Goal: Task Accomplishment & Management: Manage account settings

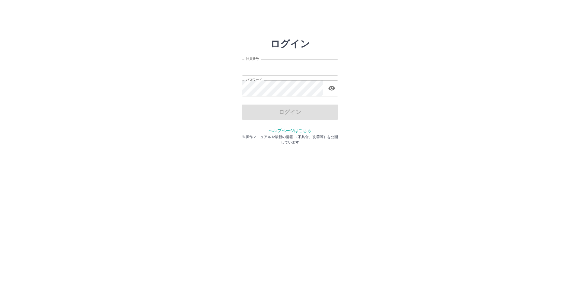
type input "*******"
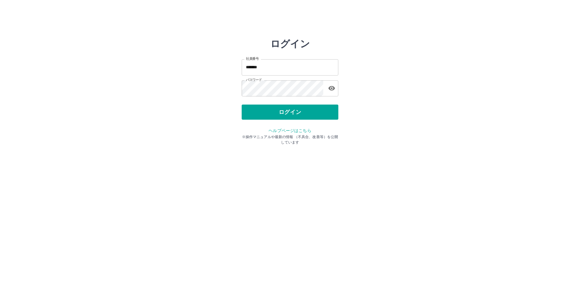
click at [278, 108] on div "ログイン" at bounding box center [290, 112] width 97 height 15
click at [291, 111] on button "ログイン" at bounding box center [290, 112] width 97 height 15
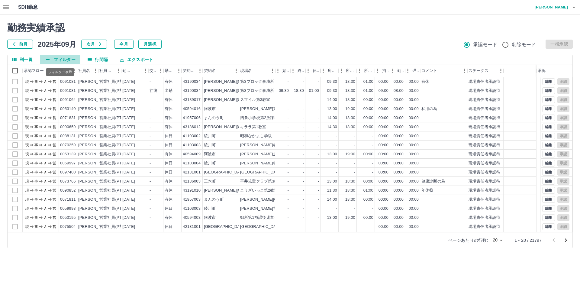
click at [61, 59] on button "0 フィルター" at bounding box center [60, 59] width 40 height 9
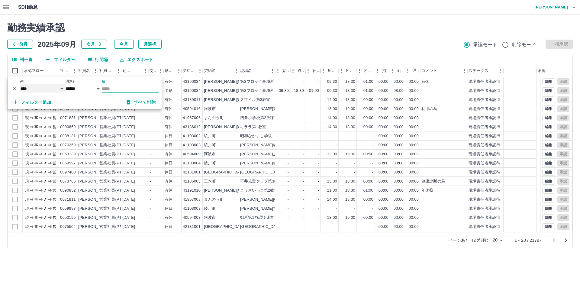
click at [47, 86] on select "**** *** **** *** *** **** ***** *** *** ** ** ** **** **** **** ** ** *** ****…" at bounding box center [42, 88] width 45 height 9
click at [20, 84] on select "**** *** **** *** *** **** ***** *** *** ** ** ** **** **** **** ** ** *** ****…" at bounding box center [42, 88] width 45 height 9
select select "**********"
select select "*****"
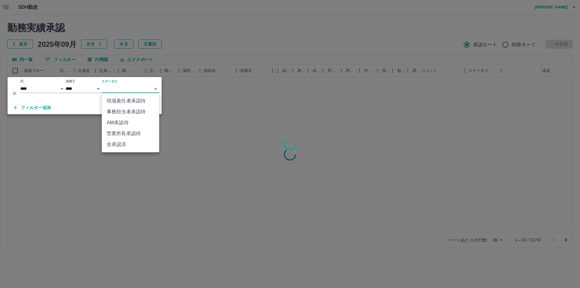
click at [126, 86] on body "SDH勤怠 [PERSON_NAME] 勤務実績承認 前月 [DATE] 次月 今月 月選択 承認モード 削除モード 一括承認 列一覧 0 フィルター 行間隔…" at bounding box center [290, 127] width 580 height 255
click at [126, 110] on li "事務担当者承認待" at bounding box center [130, 111] width 57 height 11
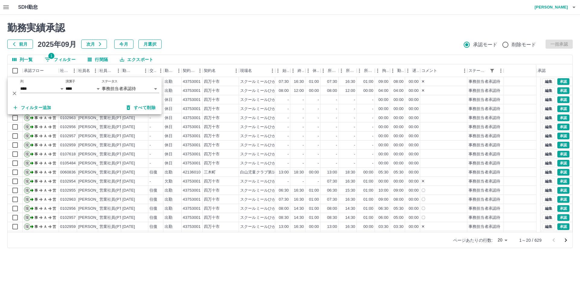
click at [199, 52] on div "勤務実績承認 前月 [DATE] 次月 今月 月選択 承認モード 削除モード 一括承認 列一覧 1 フィルター 行間隔 エクスポート 承認フロー 社員番号 社…" at bounding box center [290, 135] width 580 height 241
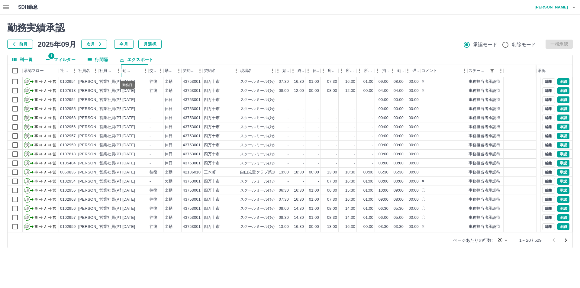
click at [128, 70] on div "勤務日" at bounding box center [127, 70] width 10 height 13
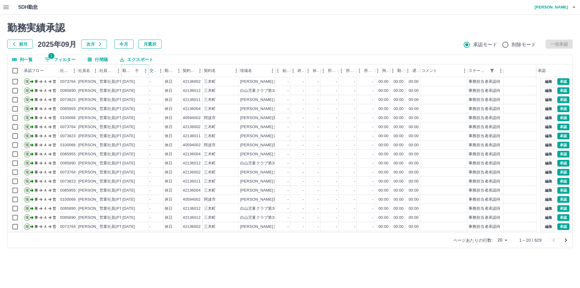
click at [137, 70] on icon "ソート" at bounding box center [136, 70] width 5 height 5
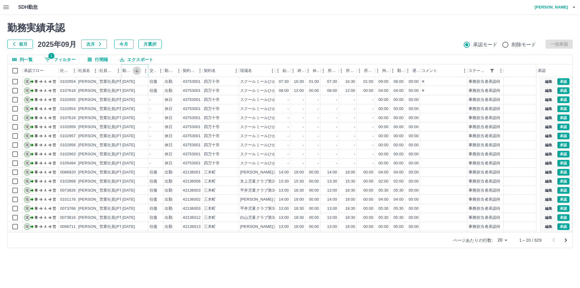
click at [137, 70] on icon "ソート" at bounding box center [136, 70] width 5 height 5
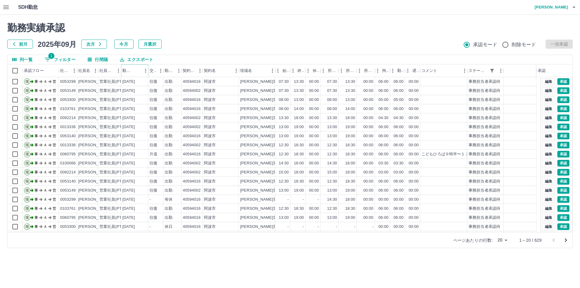
click at [137, 71] on icon "ソート" at bounding box center [136, 70] width 5 height 5
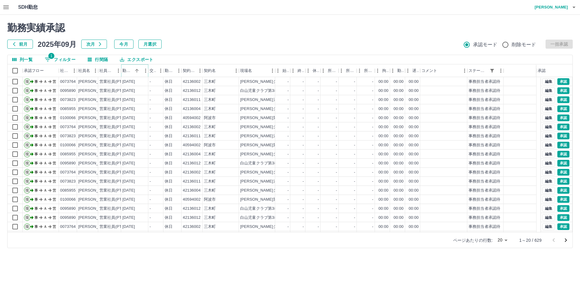
click at [137, 71] on icon "ソート" at bounding box center [136, 70] width 5 height 5
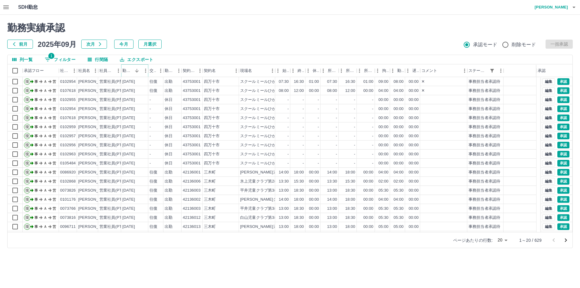
click at [135, 70] on icon "ソート" at bounding box center [136, 70] width 5 height 5
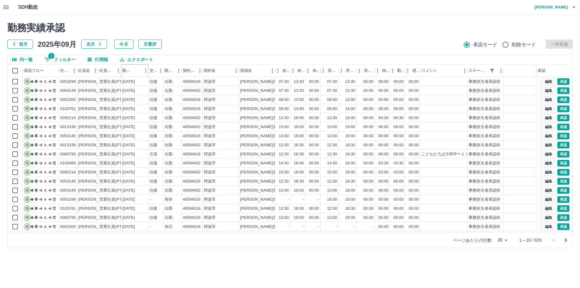
click at [135, 70] on icon "ソート" at bounding box center [136, 70] width 5 height 5
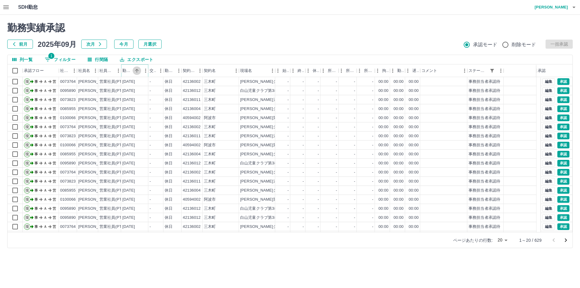
click at [139, 69] on icon "ソート" at bounding box center [136, 70] width 5 height 5
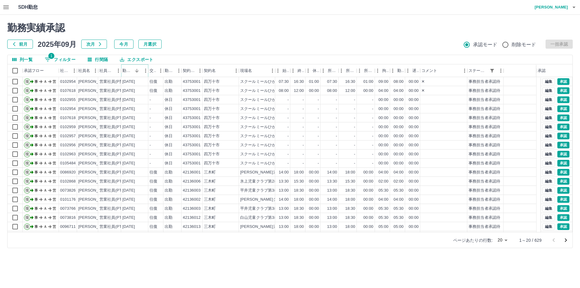
click at [139, 69] on icon "ソート" at bounding box center [136, 70] width 5 height 5
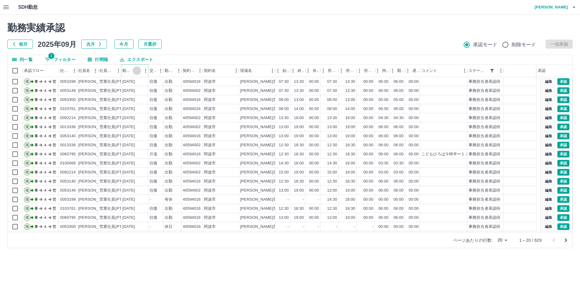
click at [136, 72] on icon "ソート" at bounding box center [136, 70] width 5 height 5
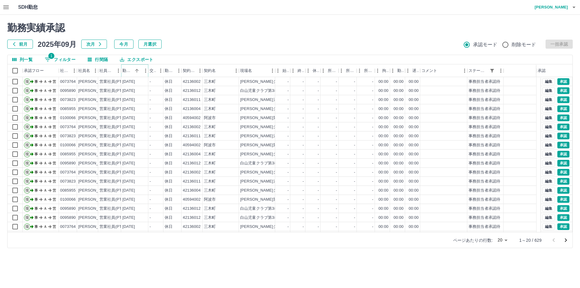
click at [136, 72] on icon "ソート" at bounding box center [136, 70] width 5 height 5
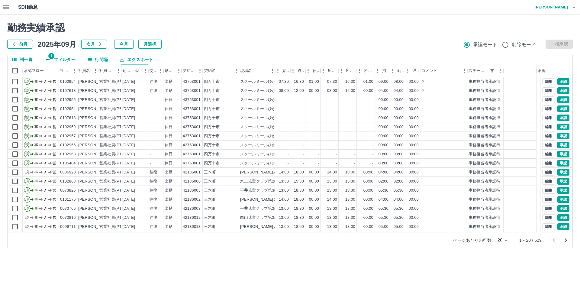
click at [136, 72] on icon "ソート" at bounding box center [136, 70] width 5 height 5
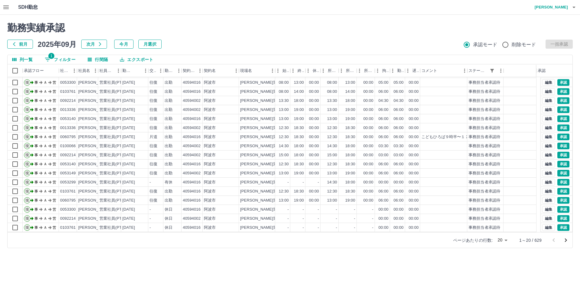
scroll to position [26, 0]
click at [505, 240] on body "SDH勤怠 [PERSON_NAME] 勤務実績承認 前月 [DATE] 次月 今月 月選択 承認モード 削除モード 一括承認 列一覧 1 フィルター 行間隔…" at bounding box center [290, 127] width 580 height 255
click at [503, 253] on li "100" at bounding box center [502, 253] width 21 height 11
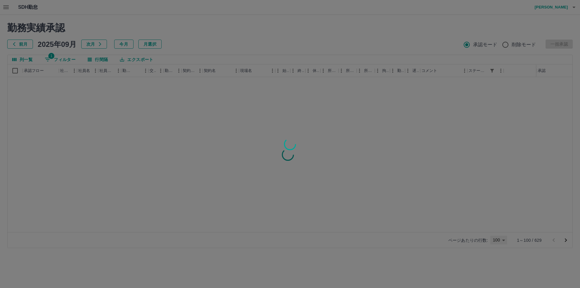
type input "***"
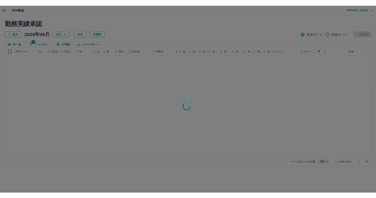
scroll to position [0, 0]
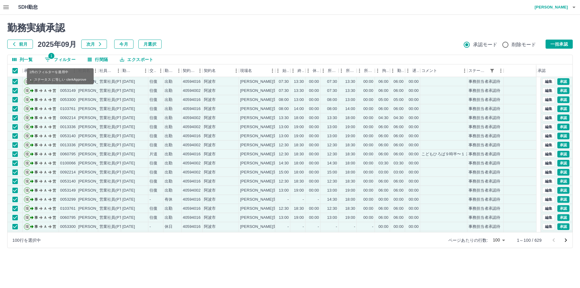
click at [66, 59] on button "1 フィルター" at bounding box center [60, 59] width 40 height 9
select select "**********"
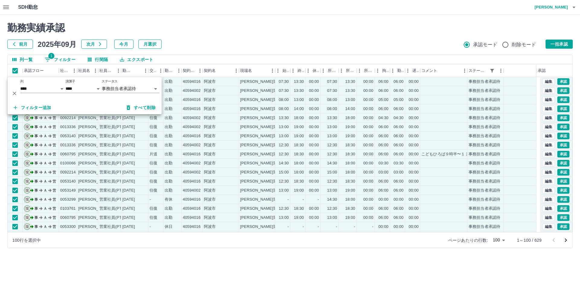
click at [219, 46] on div "前月 2025年09月 次月 今月 月選択 承認モード 削除モード 一括承認" at bounding box center [290, 44] width 566 height 9
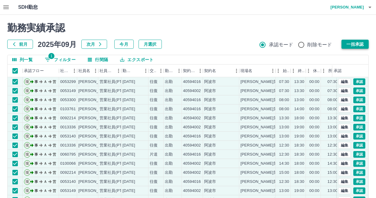
click at [357, 43] on button "一括承認" at bounding box center [354, 44] width 27 height 9
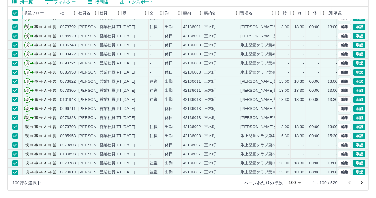
scroll to position [121, 0]
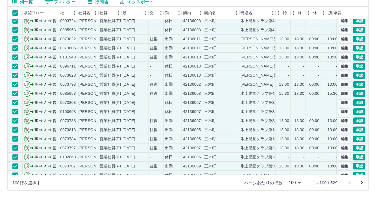
click at [299, 183] on body "SDH勤怠 [PERSON_NAME] 勤務実績承認 前月 [DATE] 次月 今月 月選択 承認モード 削除モード 一括承認 列一覧 1 フィルター 行間隔…" at bounding box center [188, 69] width 376 height 255
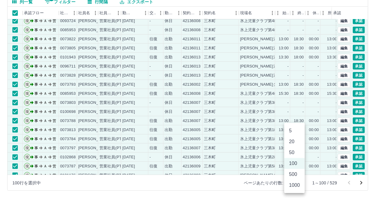
click at [296, 142] on li "20" at bounding box center [294, 141] width 21 height 11
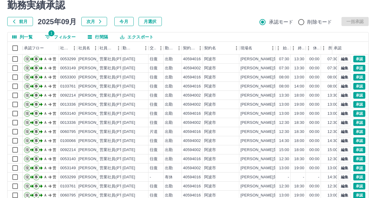
scroll to position [0, 0]
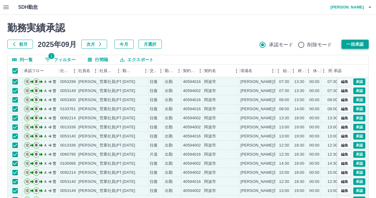
click at [359, 43] on button "一括承認" at bounding box center [354, 44] width 27 height 9
click at [358, 45] on button "一括承認" at bounding box center [354, 44] width 27 height 9
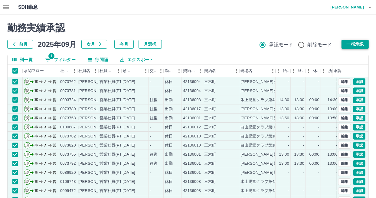
click at [362, 44] on button "一括承認" at bounding box center [354, 44] width 27 height 9
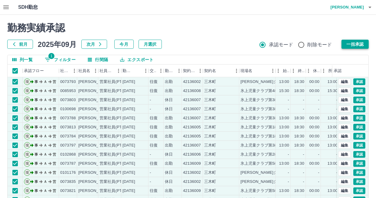
click at [357, 44] on button "一括承認" at bounding box center [354, 44] width 27 height 9
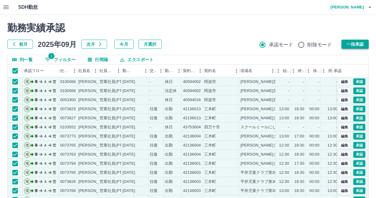
click at [362, 44] on button "一括承認" at bounding box center [354, 44] width 27 height 9
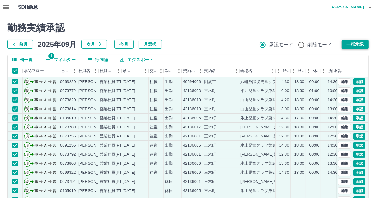
click at [361, 44] on button "一括承認" at bounding box center [354, 44] width 27 height 9
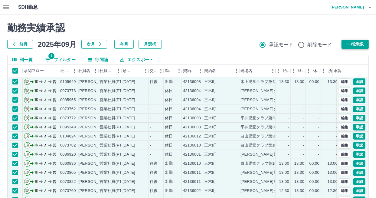
click at [363, 43] on button "一括承認" at bounding box center [354, 44] width 27 height 9
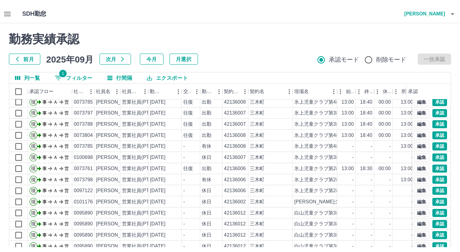
scroll to position [31, 0]
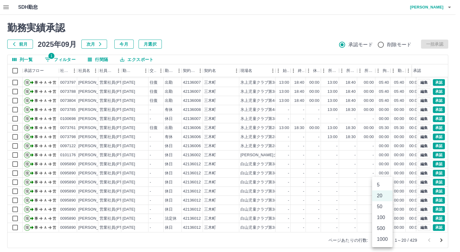
click at [387, 239] on body "SDH勤怠 [PERSON_NAME] 勤務実績承認 前月 [DATE] 次月 今月 月選択 承認モード 削除モード 一括承認 列一覧 1 フィルター 行間隔…" at bounding box center [230, 127] width 460 height 255
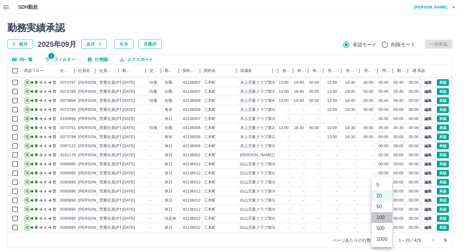
click at [380, 216] on li "100" at bounding box center [382, 217] width 21 height 11
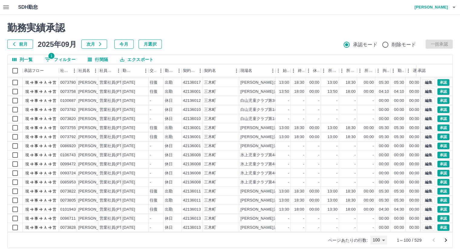
type input "***"
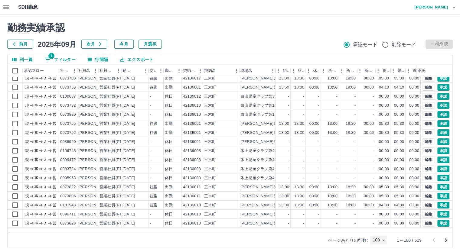
scroll to position [0, 0]
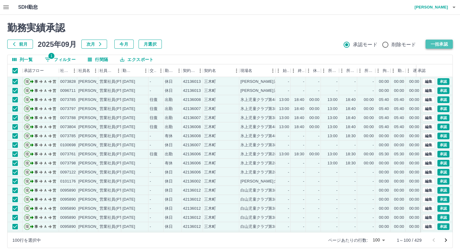
click at [443, 45] on button "一括承認" at bounding box center [438, 44] width 27 height 9
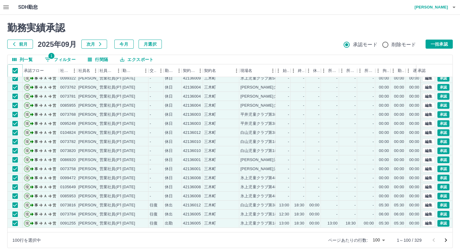
scroll to position [60, 0]
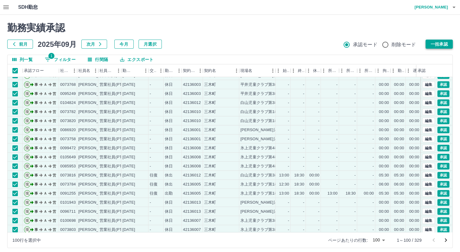
click at [440, 44] on button "一括承認" at bounding box center [438, 44] width 27 height 9
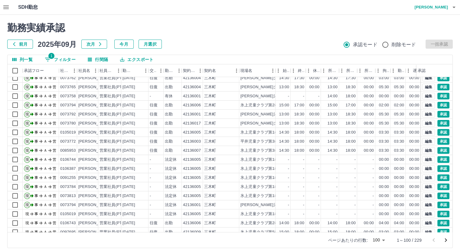
scroll to position [212, 0]
